Goal: Transaction & Acquisition: Purchase product/service

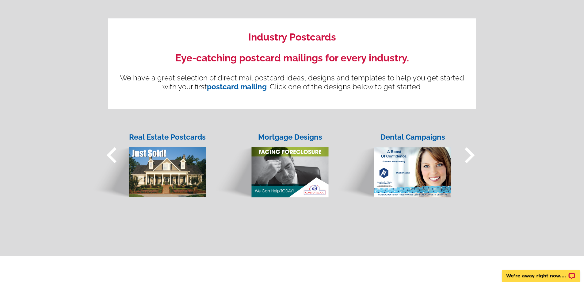
scroll to position [429, 0]
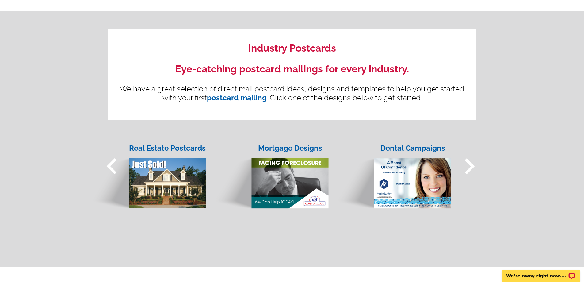
click at [291, 182] on img at bounding box center [270, 177] width 117 height 63
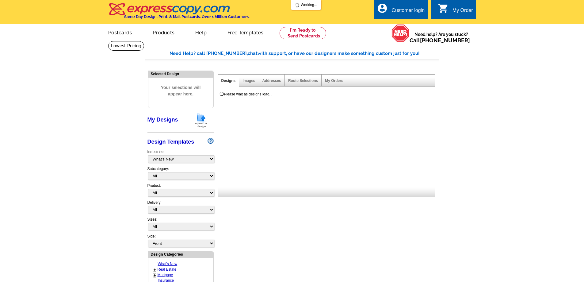
select select "774"
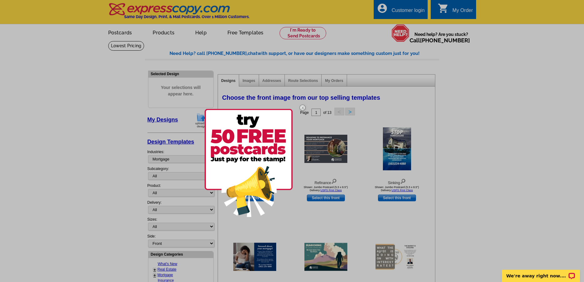
click at [301, 107] on img at bounding box center [303, 108] width 18 height 18
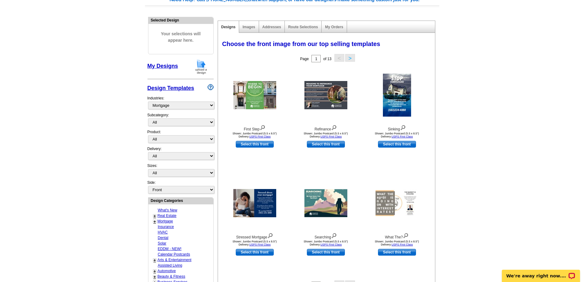
scroll to position [123, 0]
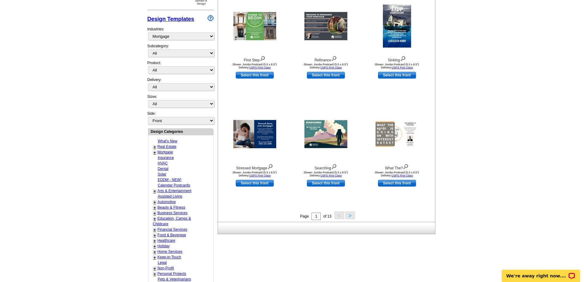
click at [351, 215] on button ">" at bounding box center [350, 215] width 10 height 8
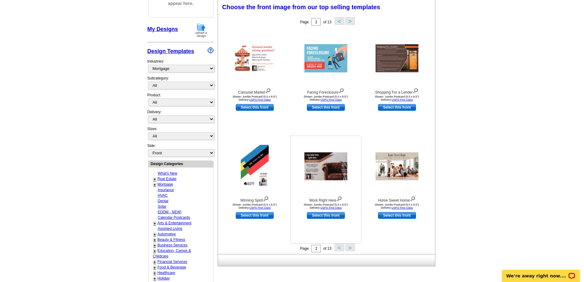
scroll to position [91, 0]
click at [348, 246] on button ">" at bounding box center [350, 247] width 10 height 8
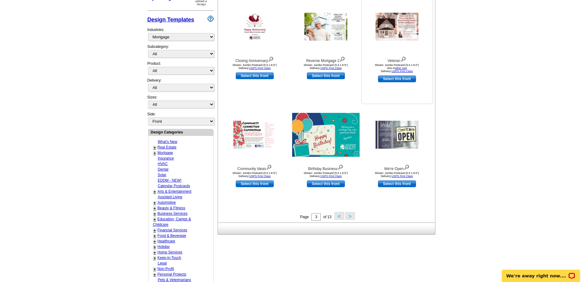
scroll to position [123, 0]
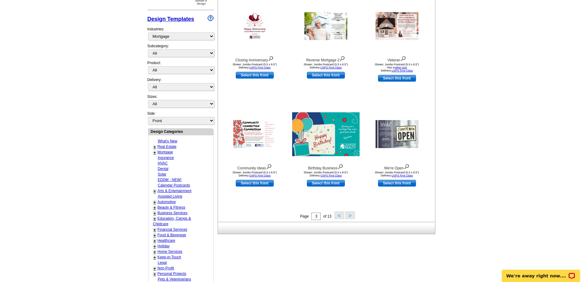
click at [350, 215] on button ">" at bounding box center [350, 215] width 10 height 8
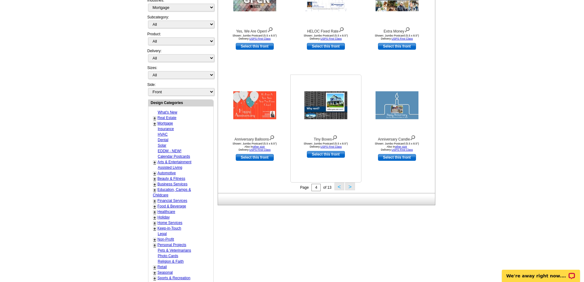
scroll to position [152, 0]
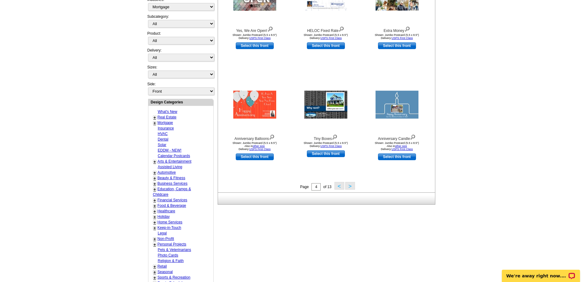
click at [349, 187] on button ">" at bounding box center [350, 186] width 10 height 8
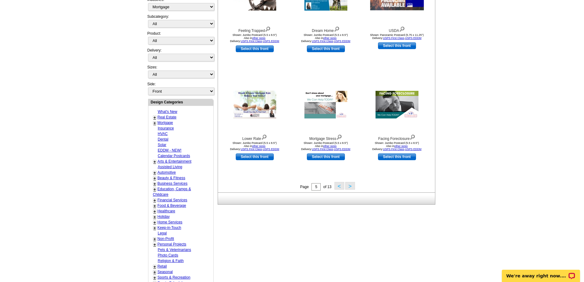
click at [348, 184] on button ">" at bounding box center [350, 186] width 10 height 8
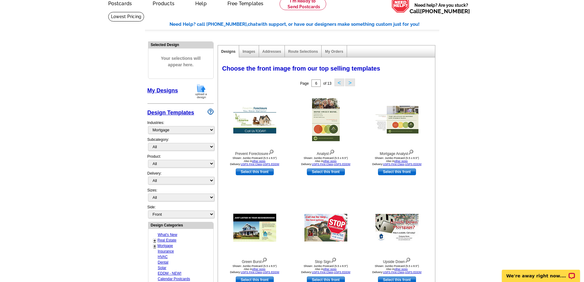
scroll to position [0, 0]
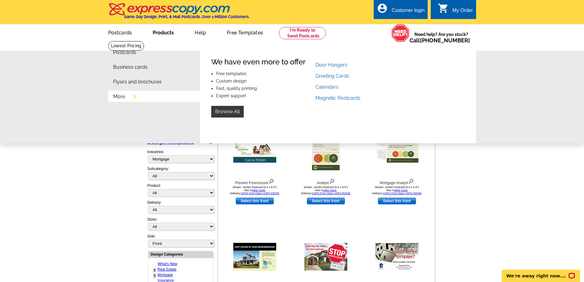
click at [118, 98] on link "More" at bounding box center [119, 96] width 12 height 5
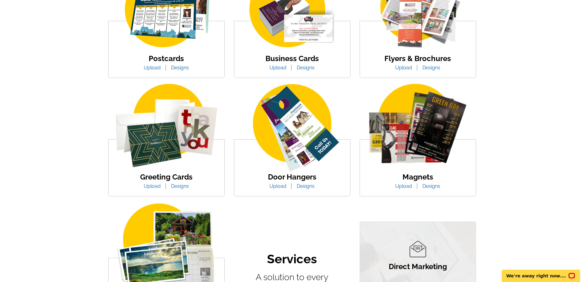
click at [302, 149] on img at bounding box center [292, 128] width 116 height 89
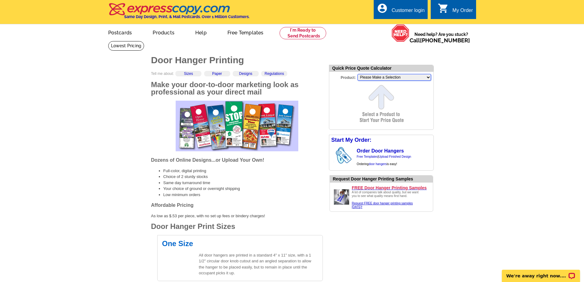
click at [424, 77] on select "Please Make a Selection Jumbo Postcard (5.5" x 8.5") Regular Postcard (4.25" x …" at bounding box center [394, 77] width 74 height 7
click at [368, 151] on link "Order Door Hangers" at bounding box center [380, 150] width 47 height 5
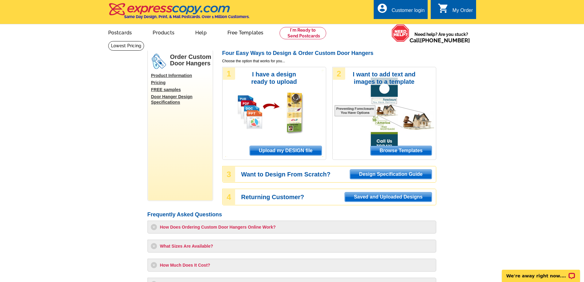
click at [393, 152] on span "Browse Templates" at bounding box center [401, 150] width 61 height 9
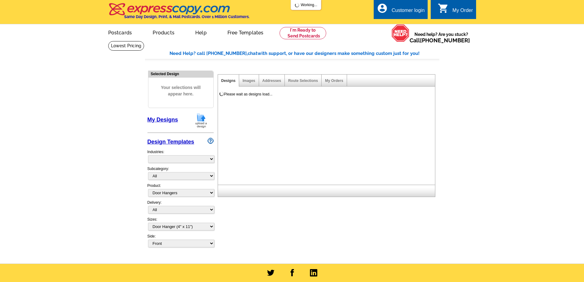
select select "4"
select select "10"
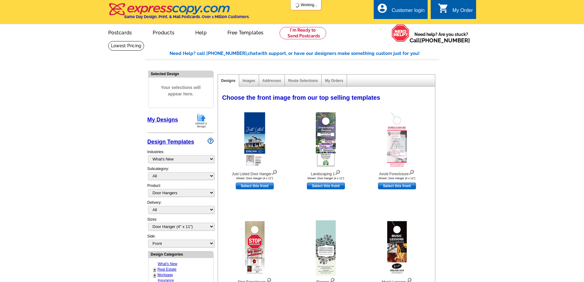
select select "974"
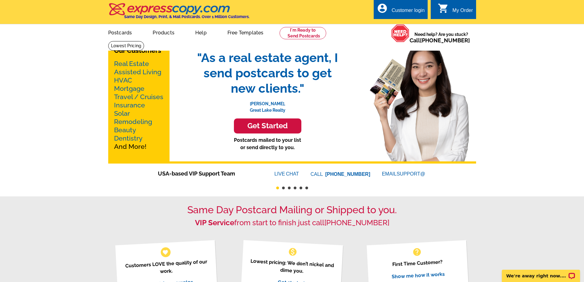
click at [133, 64] on link "Real Estate" at bounding box center [131, 64] width 35 height 8
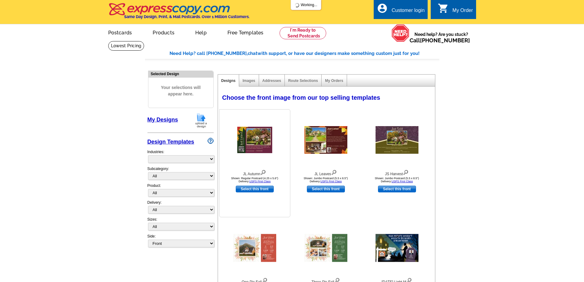
select select "785"
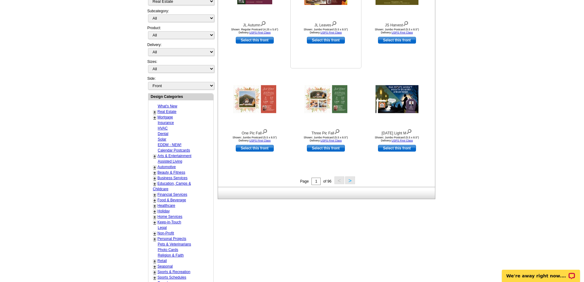
scroll to position [31, 0]
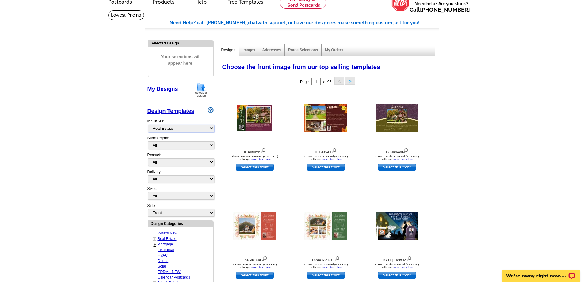
click at [212, 129] on select "What's New Real Estate Mortgage Insurance HVAC Dental Solar EDDM - NEW! Calenda…" at bounding box center [181, 128] width 66 height 8
click at [208, 145] on select "All RE/MAX® Referrals Keller Williams® Berkshire Hathaway Home Services Century…" at bounding box center [181, 145] width 66 height 8
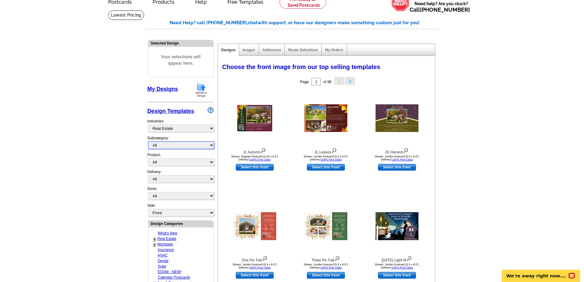
click at [208, 144] on select "All RE/MAX® Referrals Keller Williams® Berkshire Hathaway Home Services Century…" at bounding box center [181, 145] width 66 height 8
click at [202, 166] on select "All Postcards Letters and flyers Business Cards Door Hangers Greeting Cards" at bounding box center [181, 162] width 66 height 8
select select "4"
click at [148, 158] on select "All Postcards Letters and flyers Business Cards Door Hangers Greeting Cards" at bounding box center [181, 162] width 66 height 8
select select "10"
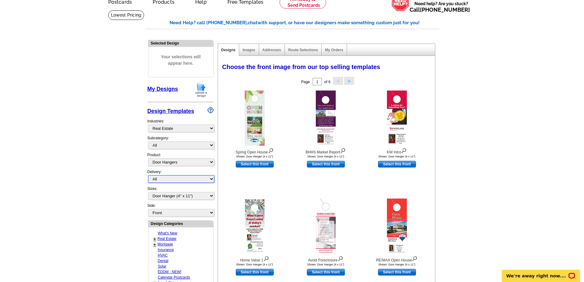
click at [202, 178] on select "All First Class Mail Shipped to Me EDDM Save 66% on Postage" at bounding box center [181, 179] width 66 height 8
click at [128, 171] on main "Need Help? call 800-260-5887, chat with support, or have our designers make som…" at bounding box center [292, 238] width 584 height 456
click at [182, 214] on select "Front Back" at bounding box center [181, 213] width 66 height 8
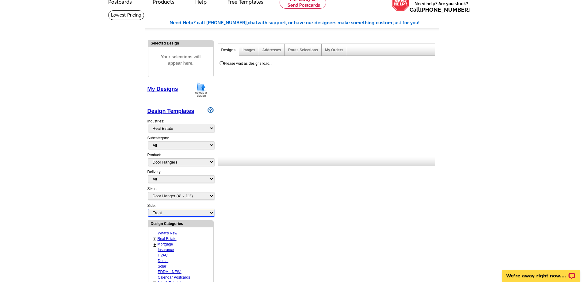
click at [182, 213] on select "Front Back" at bounding box center [181, 213] width 66 height 8
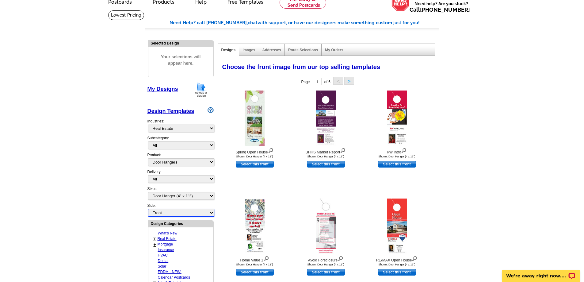
click at [182, 213] on select "Front Back" at bounding box center [181, 213] width 66 height 8
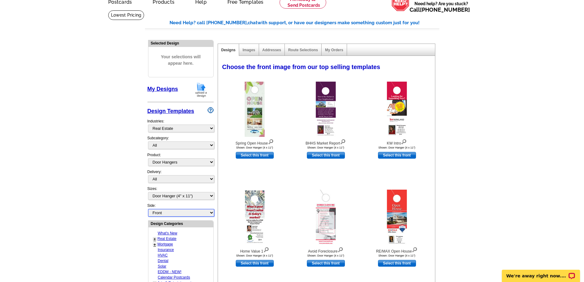
click at [182, 213] on select "Front Back" at bounding box center [181, 213] width 66 height 8
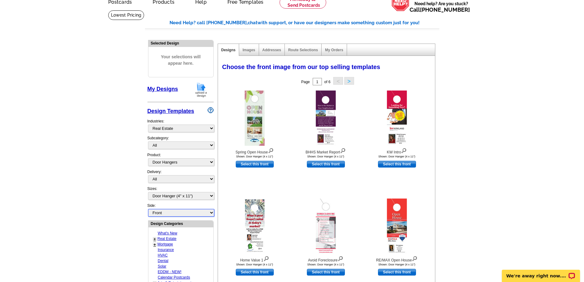
click at [182, 213] on select "Front Back" at bounding box center [181, 213] width 66 height 8
select select "front"
click at [124, 206] on main "Need Help? call 800-260-5887, chat with support, or have our designers make som…" at bounding box center [292, 238] width 584 height 456
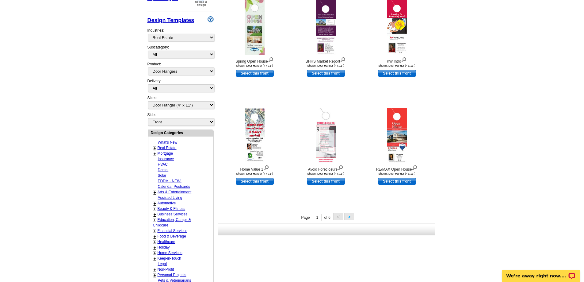
scroll to position [123, 0]
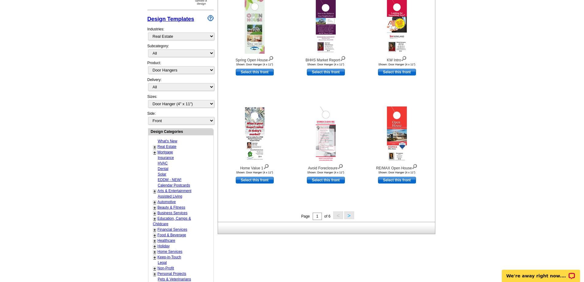
click at [155, 147] on link "+" at bounding box center [155, 146] width 2 height 5
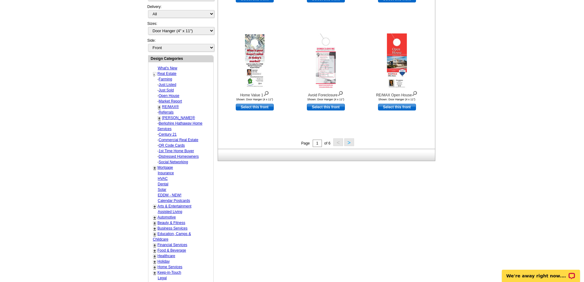
scroll to position [215, 0]
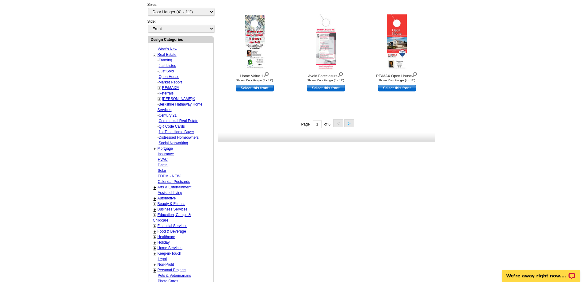
click at [154, 150] on link "+" at bounding box center [155, 148] width 2 height 5
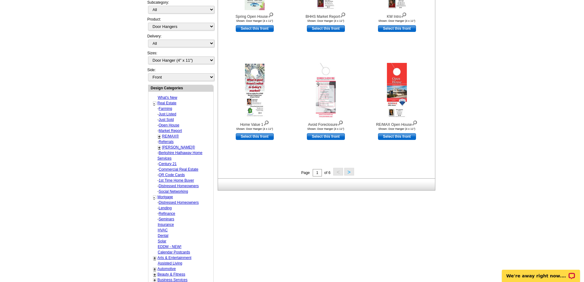
scroll to position [153, 0]
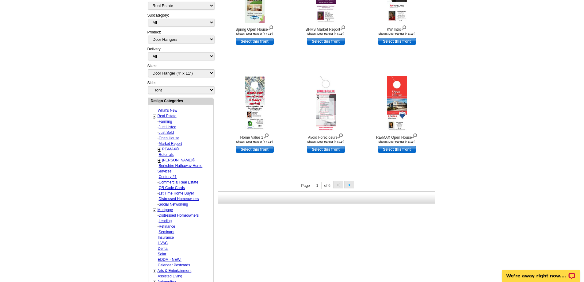
click at [159, 150] on link "+" at bounding box center [159, 149] width 2 height 5
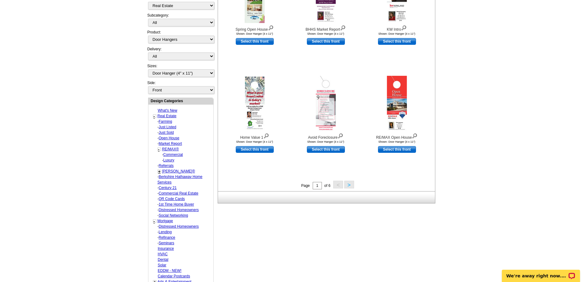
click at [159, 150] on link "-" at bounding box center [159, 149] width 2 height 5
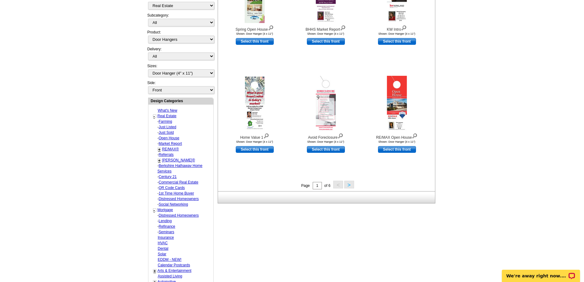
click at [158, 162] on link "+" at bounding box center [159, 160] width 2 height 5
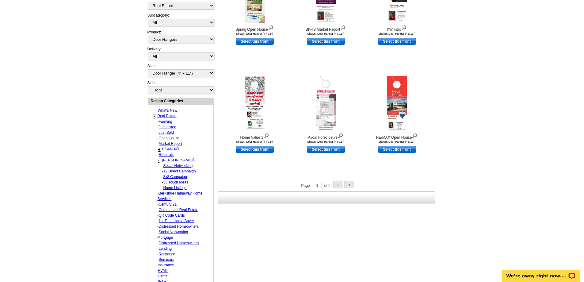
click at [158, 162] on link "-" at bounding box center [159, 160] width 2 height 5
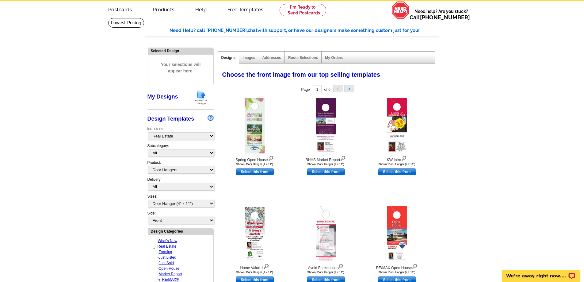
scroll to position [0, 0]
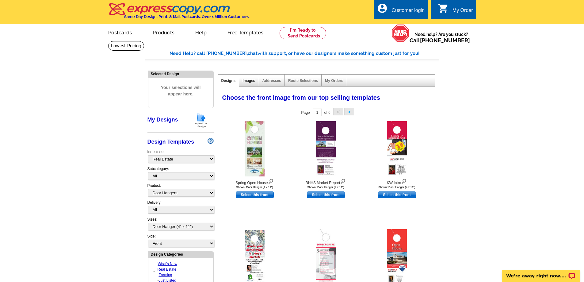
click at [249, 81] on link "Images" at bounding box center [248, 80] width 13 height 4
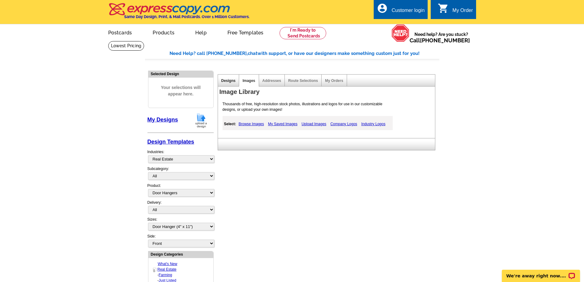
click at [228, 79] on link "Designs" at bounding box center [228, 80] width 14 height 4
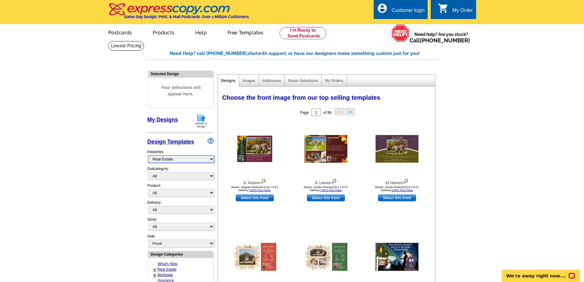
click at [209, 159] on select "What's New Real Estate Mortgage Insurance HVAC Dental Solar EDDM - NEW! Calenda…" at bounding box center [181, 159] width 66 height 8
select select "774"
click at [148, 155] on select "What's New Real Estate Mortgage Insurance HVAC Dental Solar EDDM - NEW! Calenda…" at bounding box center [181, 159] width 66 height 8
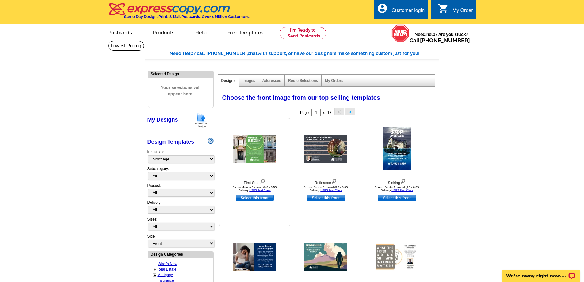
click at [257, 149] on img at bounding box center [254, 149] width 43 height 28
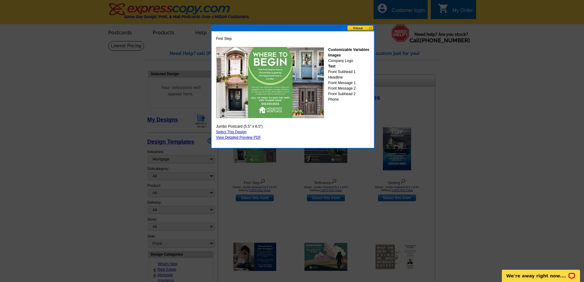
click at [234, 130] on link "Select This Design" at bounding box center [231, 132] width 31 height 4
select select "2"
select select "back"
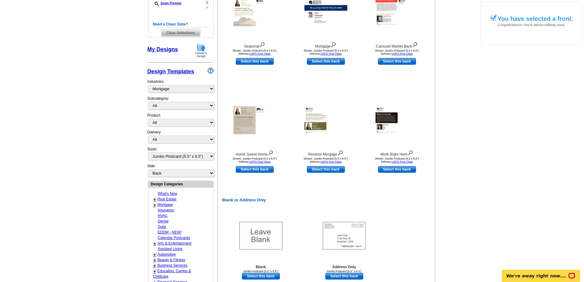
scroll to position [153, 0]
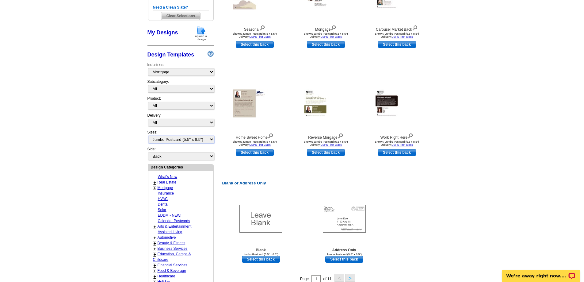
click at [212, 140] on select "All Jumbo Postcard (5.5" x 8.5") Regular Postcard (4.25" x 5.6") Panoramic Post…" at bounding box center [181, 139] width 66 height 8
select select "10"
click at [148, 136] on select "All Jumbo Postcard (5.5" x 8.5") Regular Postcard (4.25" x 5.6") Panoramic Post…" at bounding box center [181, 139] width 66 height 8
select select "front"
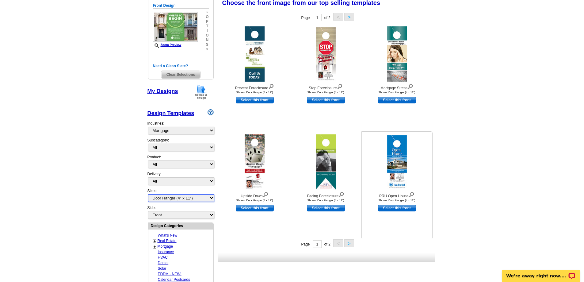
scroll to position [121, 0]
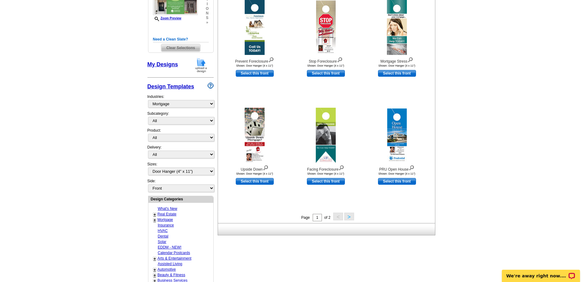
click at [351, 217] on button ">" at bounding box center [349, 216] width 10 height 8
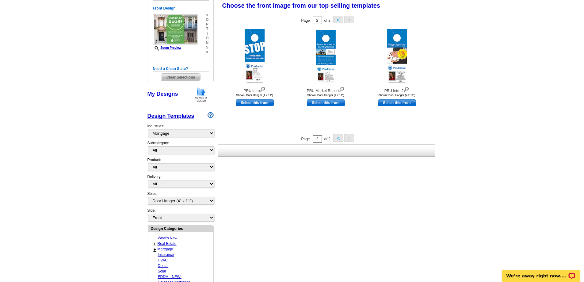
scroll to position [91, 0]
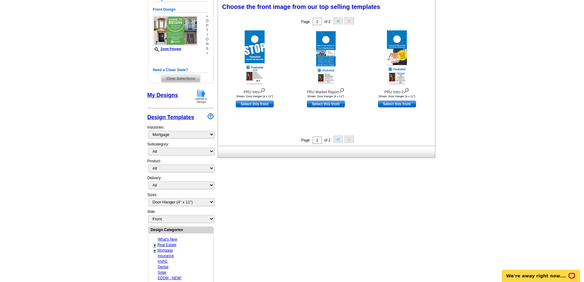
click at [339, 139] on button "<" at bounding box center [338, 139] width 10 height 8
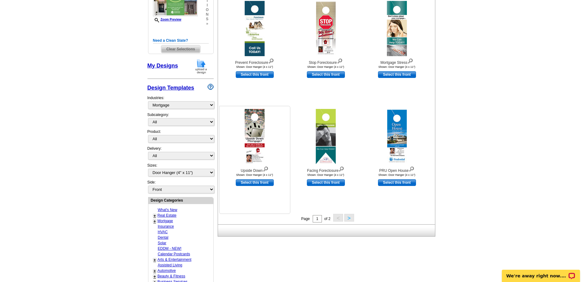
scroll to position [123, 0]
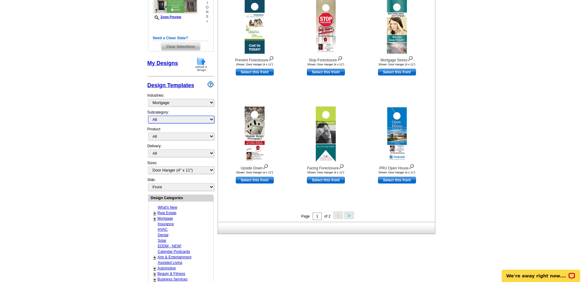
click at [208, 121] on select "All Distressed Homeowners Lending Refinance Seminars" at bounding box center [181, 120] width 66 height 8
click at [148, 116] on select "All Distressed Homeowners Lending Refinance Seminars" at bounding box center [181, 120] width 66 height 8
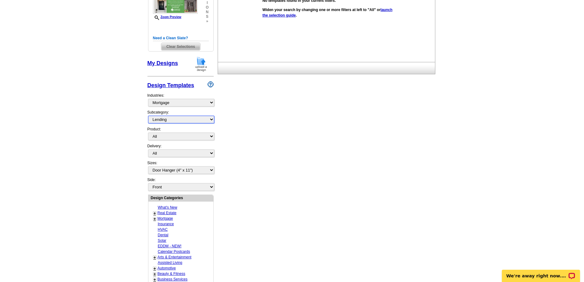
click at [211, 116] on select "All Distressed Homeowners Lending Refinance Seminars" at bounding box center [181, 120] width 66 height 8
select select "774"
click at [148, 116] on select "All Distressed Homeowners Lending Refinance Seminars" at bounding box center [181, 120] width 66 height 8
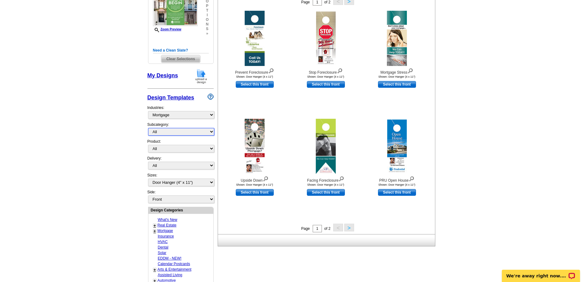
scroll to position [121, 0]
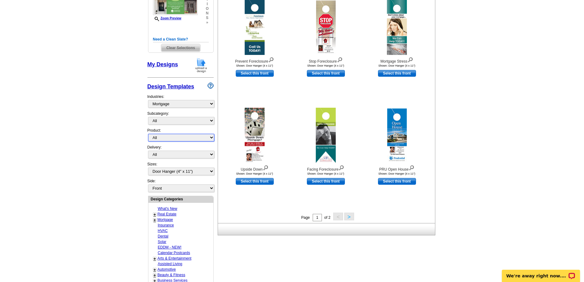
click at [198, 137] on select "All Postcards Letters and flyers Business Cards Door Hangers Greeting Cards" at bounding box center [181, 138] width 66 height 8
click at [196, 157] on select "All First Class Mail Shipped to Me EDDM Save 66% on Postage" at bounding box center [181, 154] width 66 height 8
click at [196, 156] on select "All First Class Mail Shipped to Me EDDM Save 66% on Postage" at bounding box center [181, 154] width 66 height 8
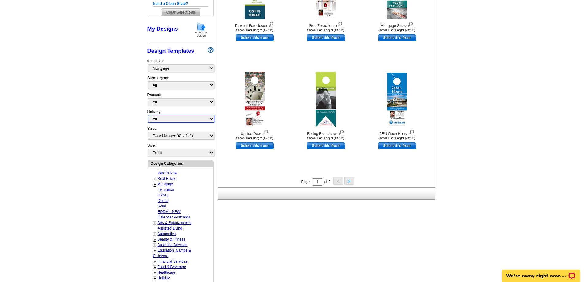
scroll to position [183, 0]
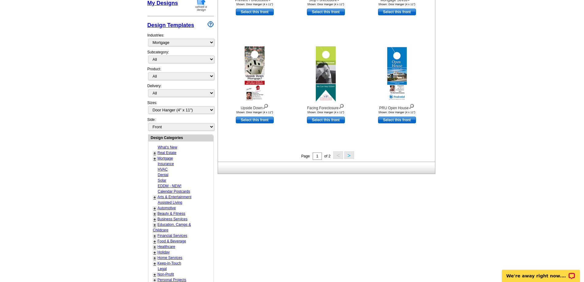
click at [348, 153] on button ">" at bounding box center [349, 155] width 10 height 8
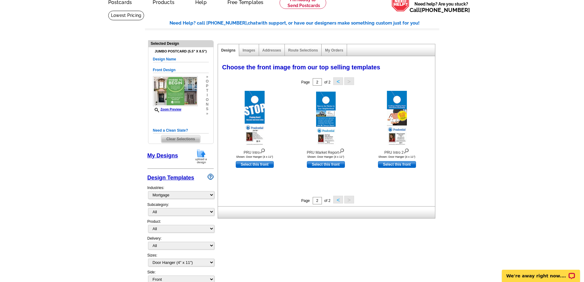
scroll to position [29, 0]
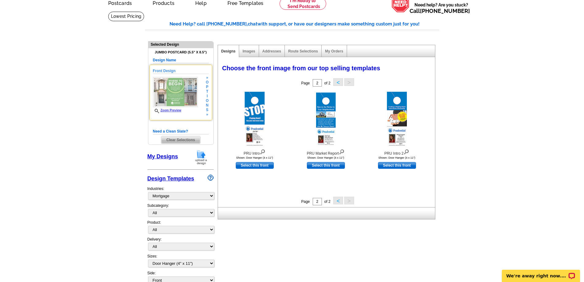
click at [178, 98] on img at bounding box center [175, 92] width 45 height 30
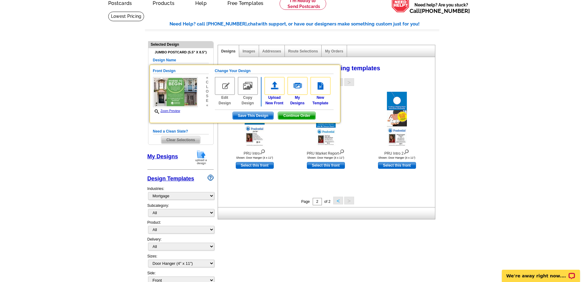
click at [506, 102] on main "Need Help? call 800-260-5887, chat with support, or have our designers make som…" at bounding box center [292, 272] width 584 height 522
click at [120, 90] on main "Need Help? call 800-260-5887, chat with support, or have our designers make som…" at bounding box center [292, 272] width 584 height 522
click at [409, 132] on div at bounding box center [396, 119] width 67 height 55
click at [290, 115] on span "Continue Order" at bounding box center [296, 115] width 37 height 7
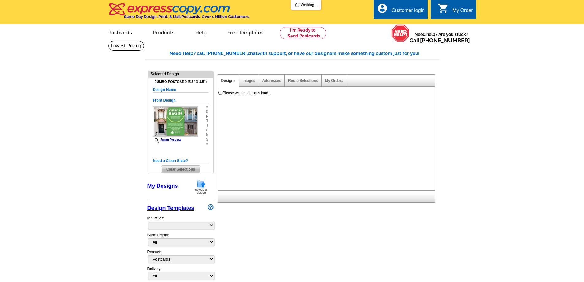
select select "1"
select select "2"
select select "back"
select select "785"
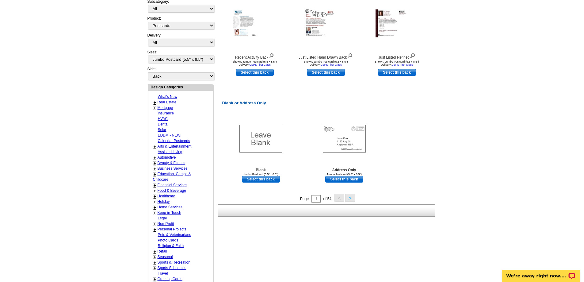
scroll to position [153, 0]
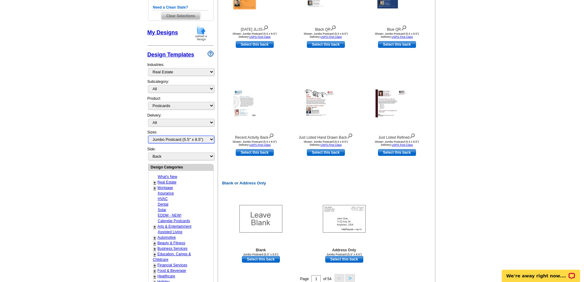
click at [175, 138] on select "All Jumbo Postcard (5.5" x 8.5") Regular Postcard (4.25" x 5.6") Panoramic Post…" at bounding box center [181, 139] width 66 height 8
click at [131, 134] on main "Need Help? call [PHONE_NUMBER], chat with support, or have our designers make s…" at bounding box center [292, 149] width 584 height 522
click at [171, 124] on select "All First Class Mail Shipped to Me EDDM Save 66% on Postage" at bounding box center [181, 123] width 66 height 8
click at [176, 108] on select "All Postcards Letters and flyers Business Cards Door Hangers Greeting Cards" at bounding box center [181, 106] width 66 height 8
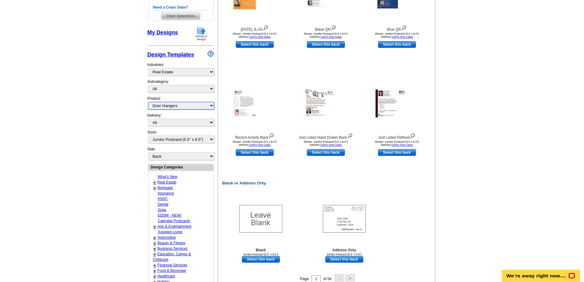
click at [148, 102] on select "All Postcards Letters and flyers Business Cards Door Hangers Greeting Cards" at bounding box center [181, 106] width 66 height 8
select select "1"
select select "front"
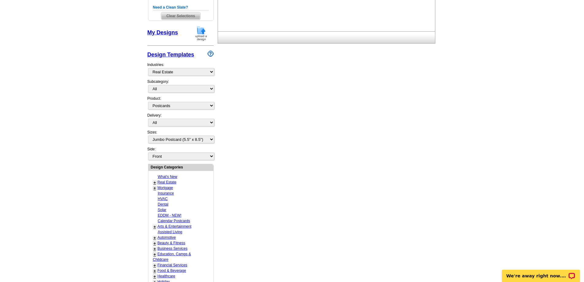
click at [317, 72] on div "Need Help? call [PHONE_NUMBER], chat with support, or have our designers make s…" at bounding box center [292, 150] width 294 height 507
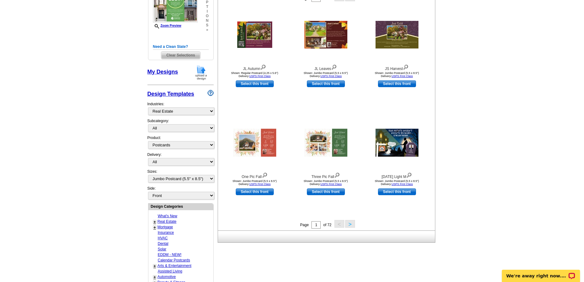
scroll to position [121, 0]
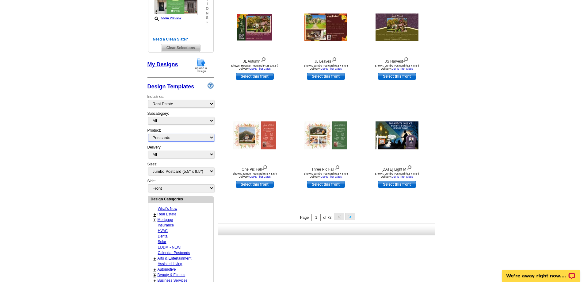
click at [203, 135] on select "All Postcards Letters and flyers Business Cards Door Hangers Greeting Cards" at bounding box center [181, 138] width 66 height 8
select select "4"
click at [148, 134] on select "All Postcards Letters and flyers Business Cards Door Hangers Greeting Cards" at bounding box center [181, 138] width 66 height 8
select select "10"
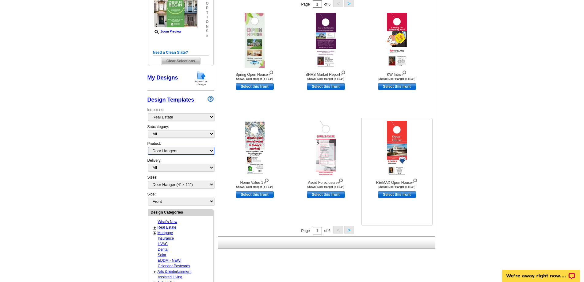
scroll to position [123, 0]
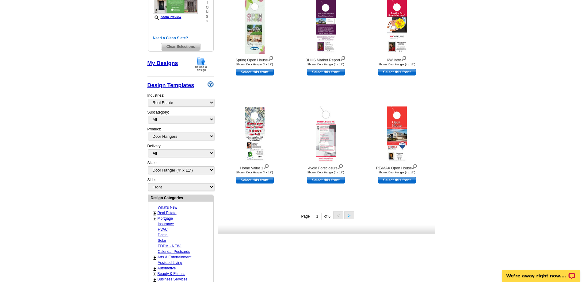
click at [350, 216] on button ">" at bounding box center [349, 215] width 10 height 8
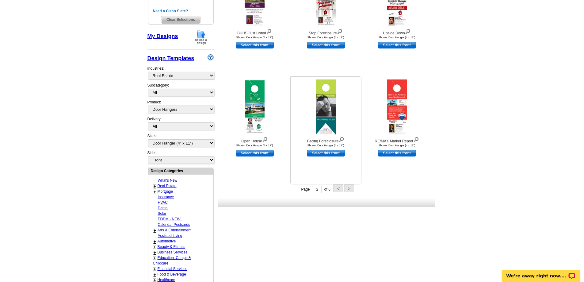
scroll to position [152, 0]
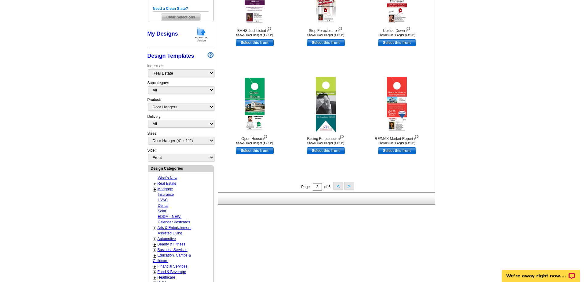
click at [348, 185] on button ">" at bounding box center [349, 186] width 10 height 8
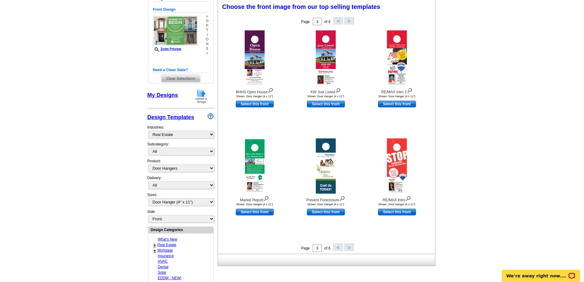
scroll to position [121, 0]
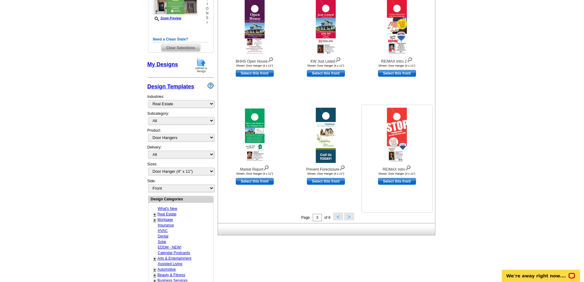
click at [400, 132] on img at bounding box center [397, 135] width 20 height 55
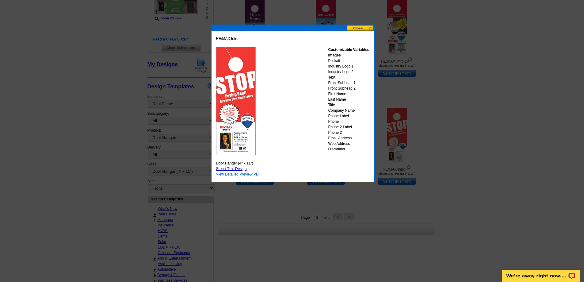
click at [233, 176] on link "View Detailed Preview PDF" at bounding box center [238, 174] width 45 height 4
click at [361, 26] on button at bounding box center [360, 28] width 27 height 6
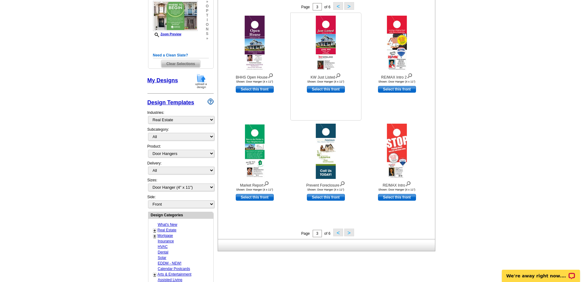
scroll to position [91, 0]
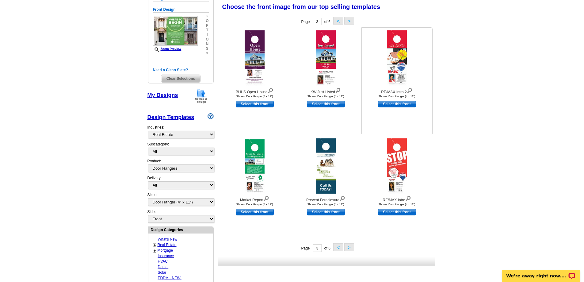
click at [393, 71] on img at bounding box center [397, 57] width 20 height 55
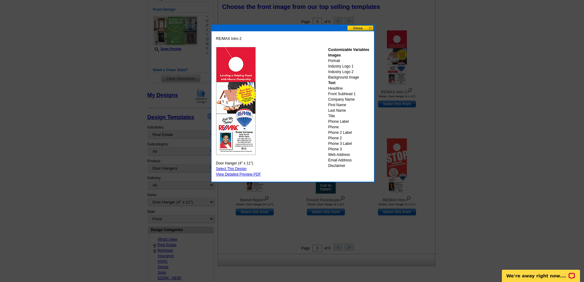
click at [240, 168] on link "Select This Design" at bounding box center [231, 168] width 31 height 4
select select "back"
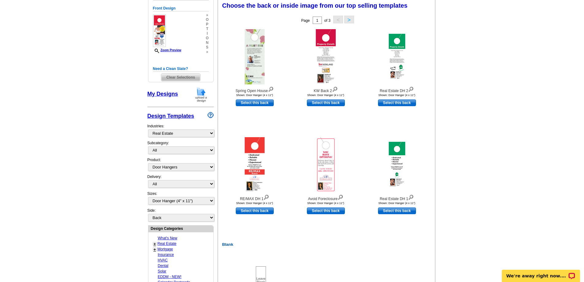
scroll to position [61, 0]
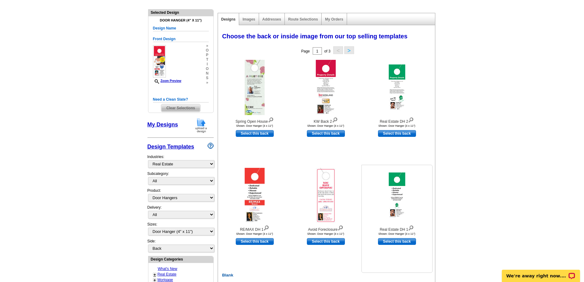
click at [391, 191] on img at bounding box center [397, 195] width 17 height 46
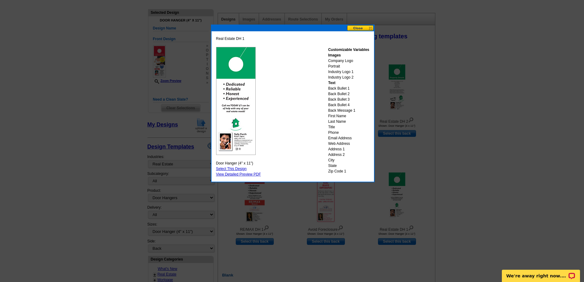
click at [368, 27] on button at bounding box center [360, 28] width 27 height 6
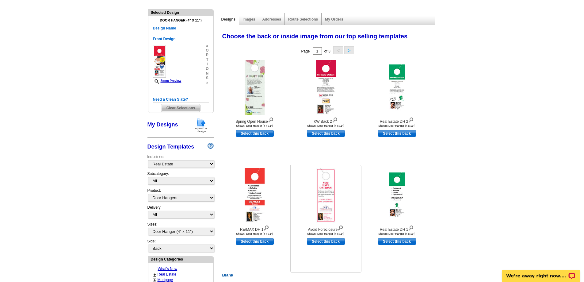
click at [326, 189] on img at bounding box center [326, 195] width 20 height 55
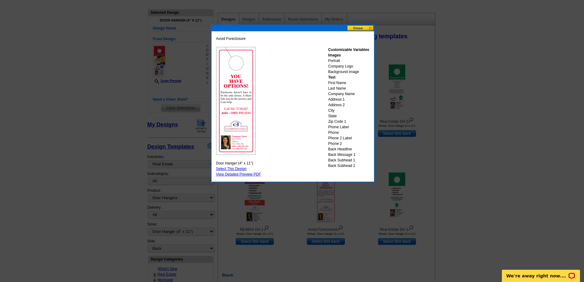
click at [361, 26] on button at bounding box center [360, 28] width 27 height 6
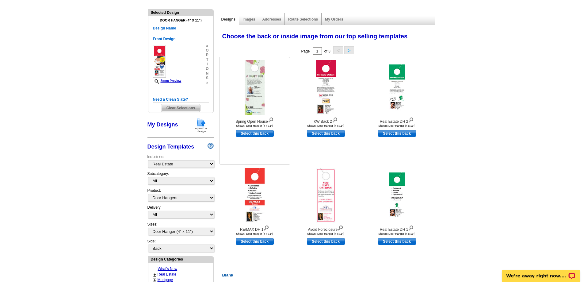
click at [260, 92] on img at bounding box center [255, 87] width 20 height 55
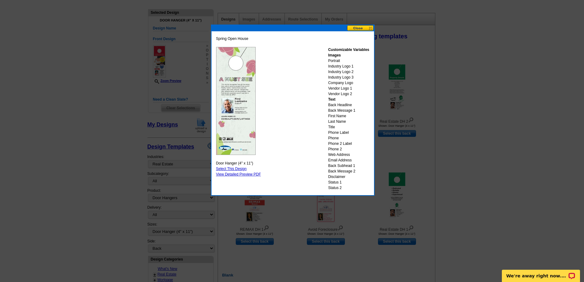
click at [357, 27] on button at bounding box center [360, 28] width 27 height 6
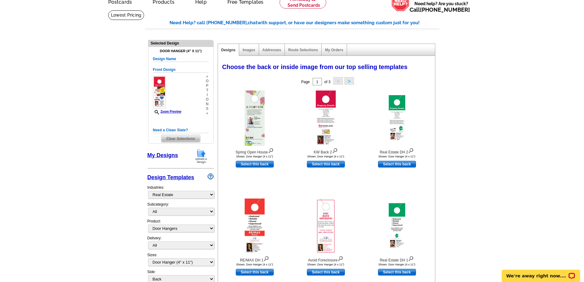
scroll to position [0, 0]
